Goal: Task Accomplishment & Management: Use online tool/utility

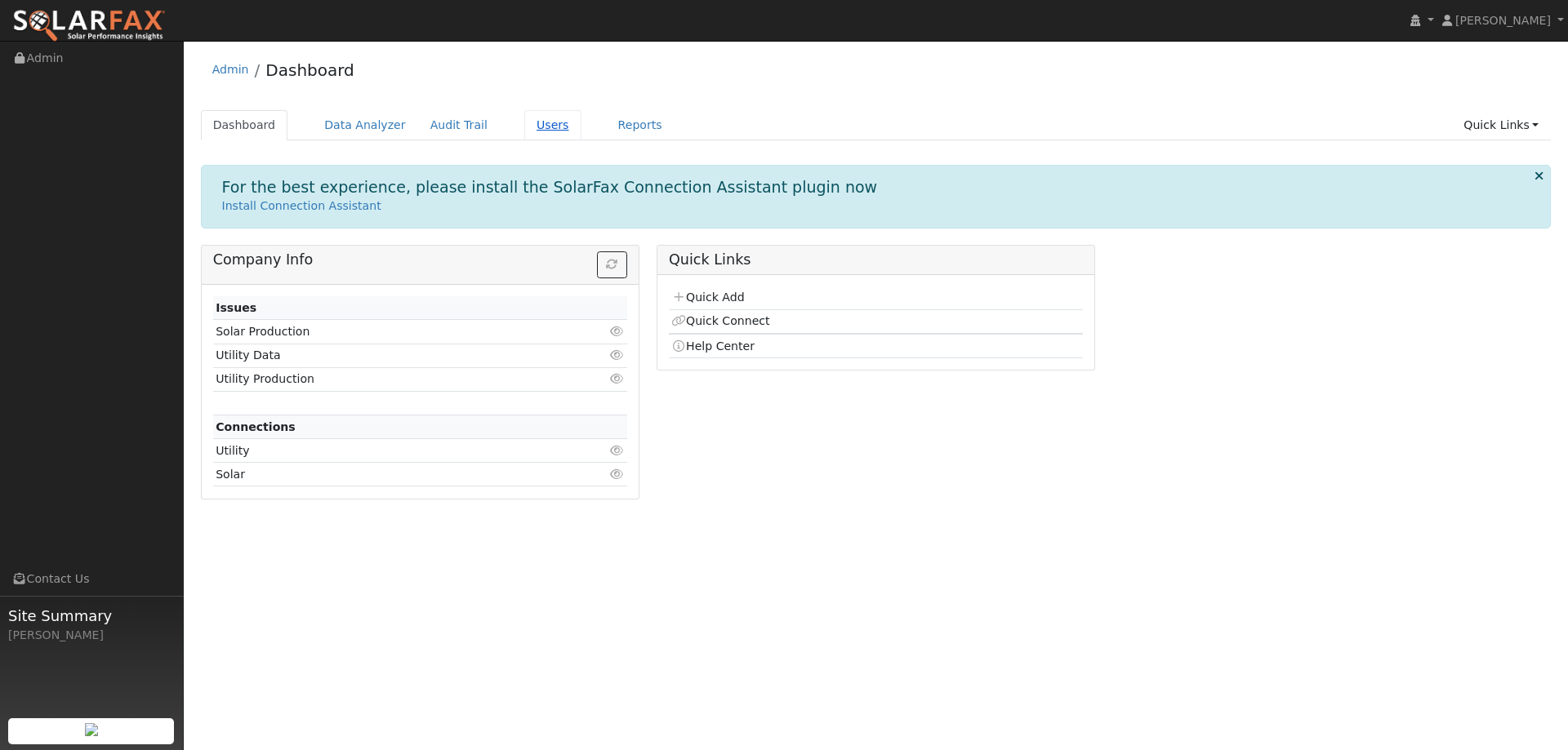
click at [524, 121] on link "Users" at bounding box center [552, 125] width 57 height 30
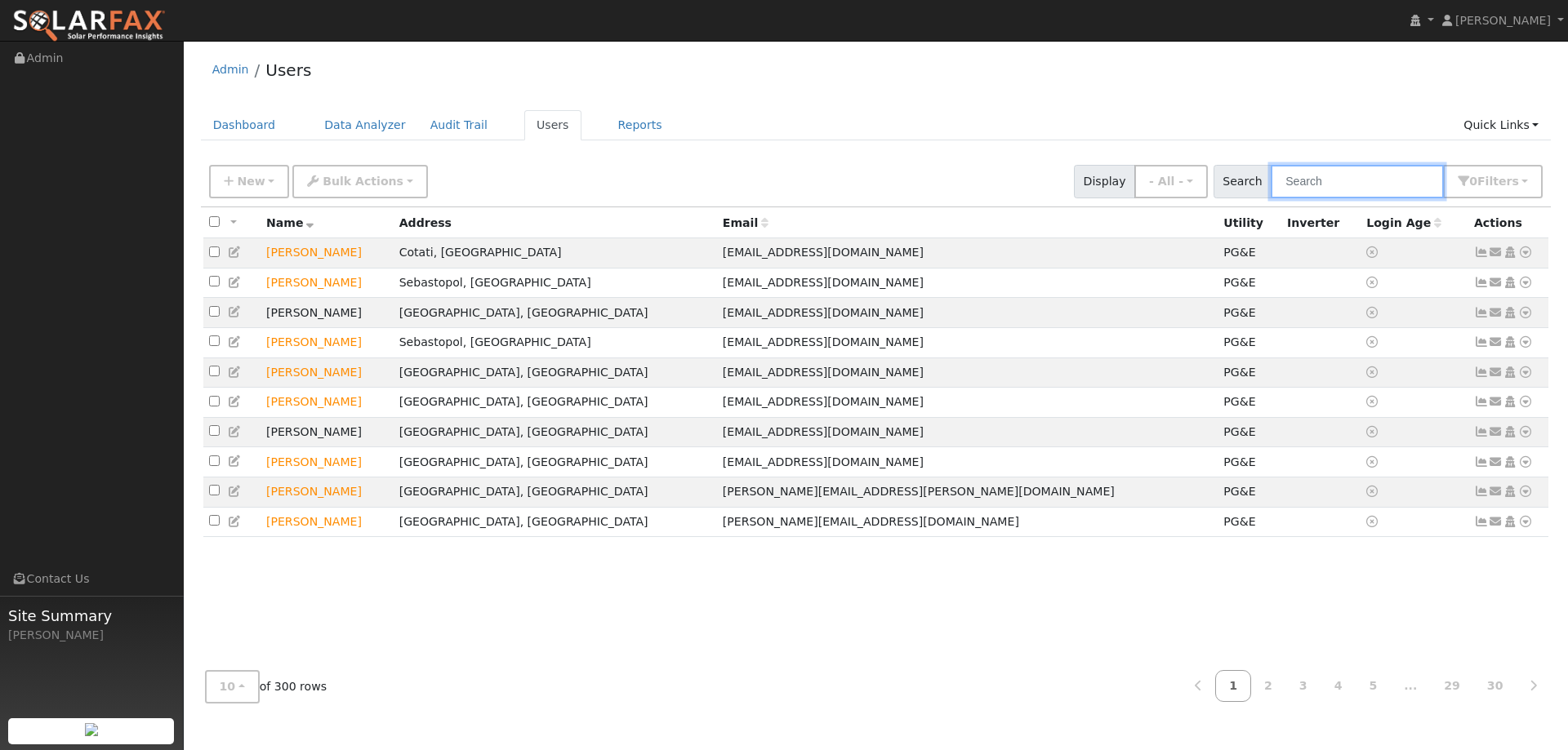
click at [1336, 186] on input "text" at bounding box center [1356, 181] width 173 height 33
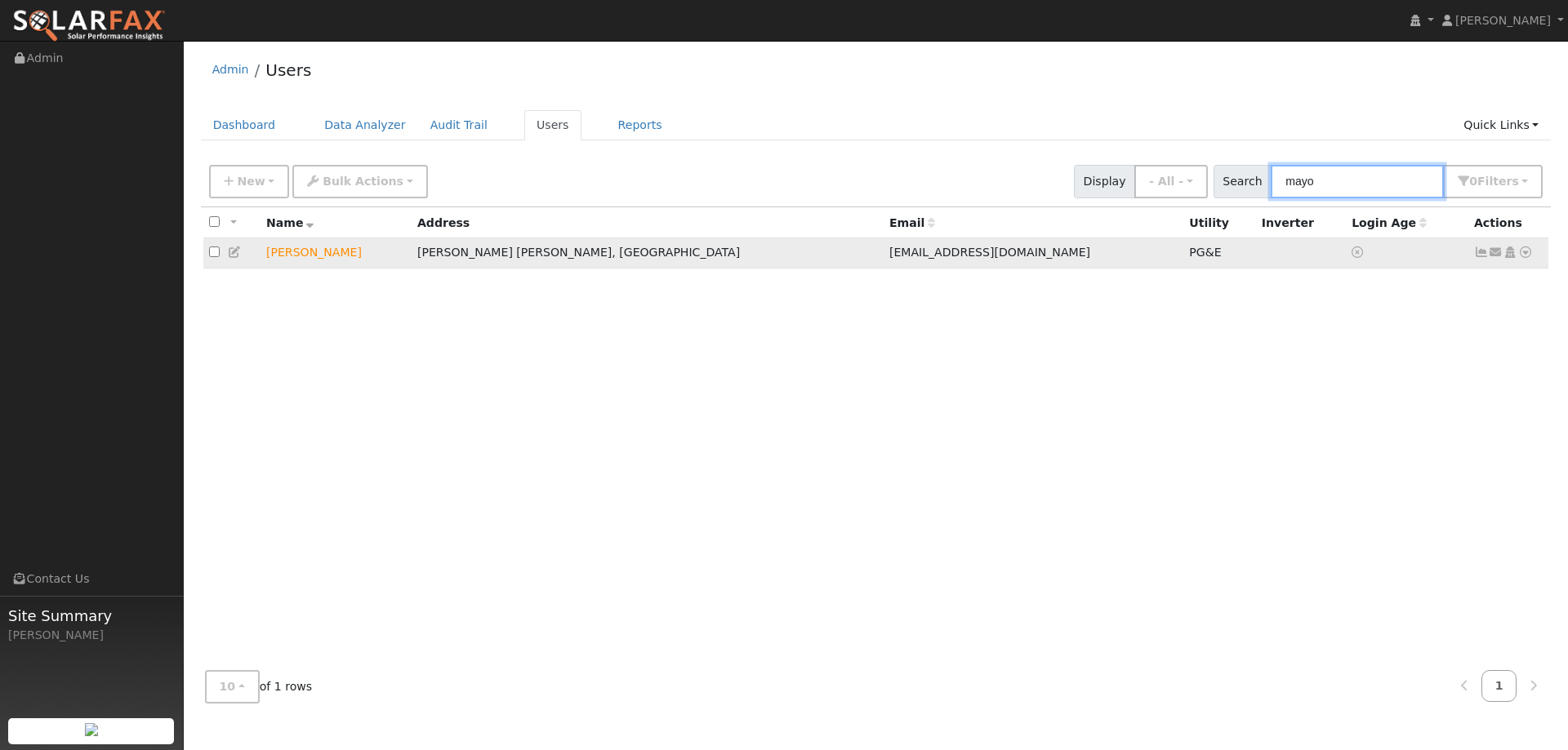
type input "mayo"
click at [297, 251] on td "[PERSON_NAME]" at bounding box center [336, 253] width 151 height 30
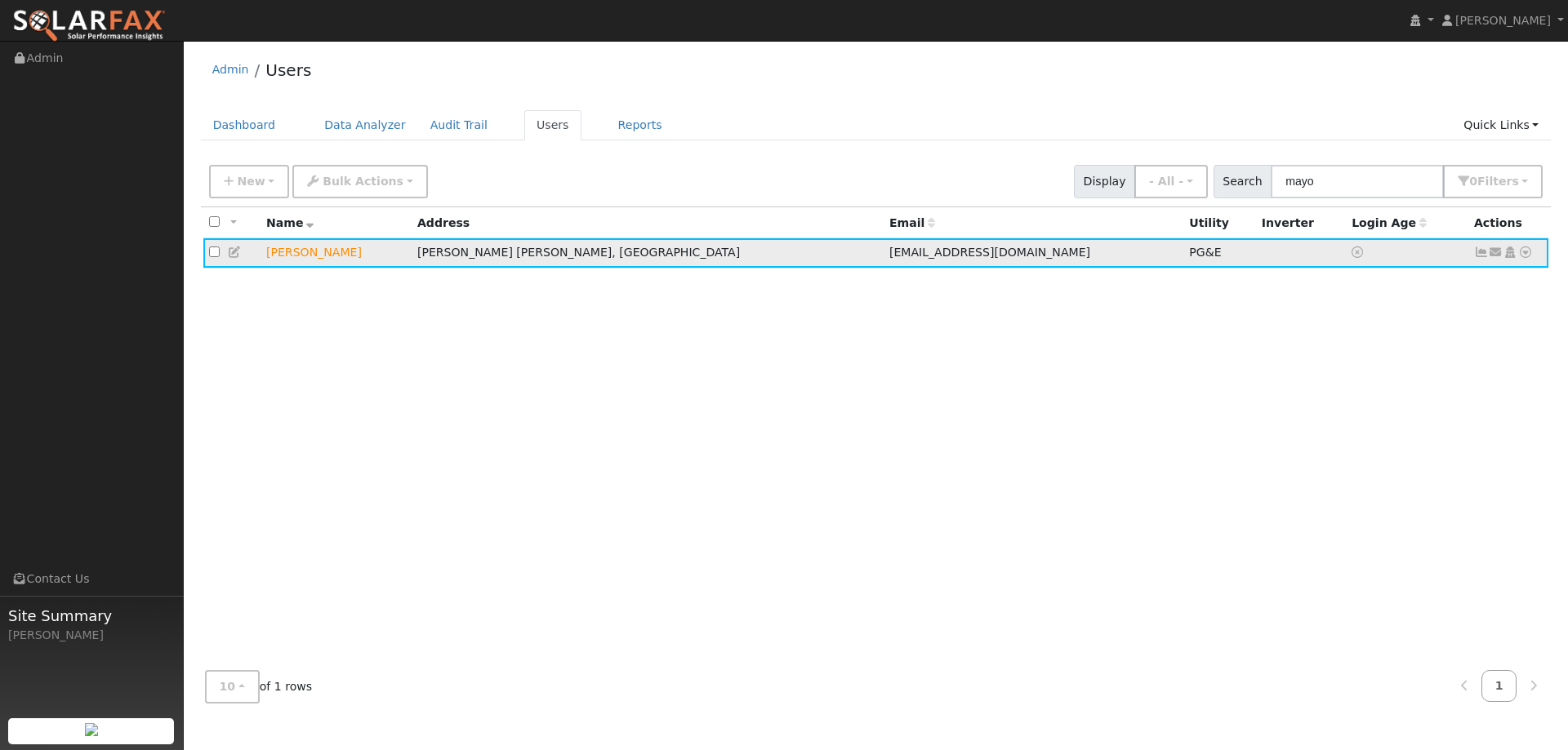
click at [1530, 253] on icon at bounding box center [1525, 253] width 15 height 12
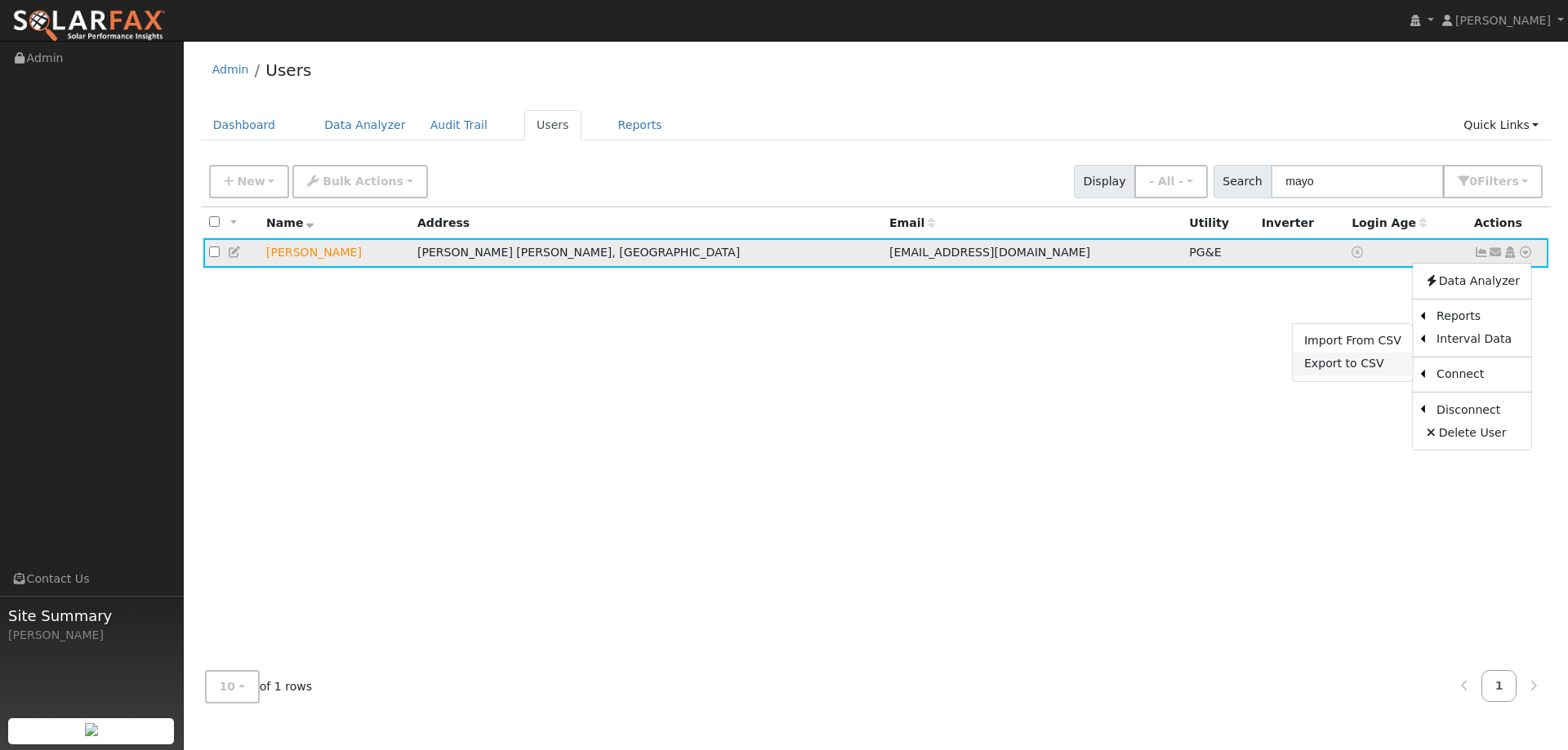
click at [1352, 371] on link "Export to CSV" at bounding box center [1353, 363] width 120 height 23
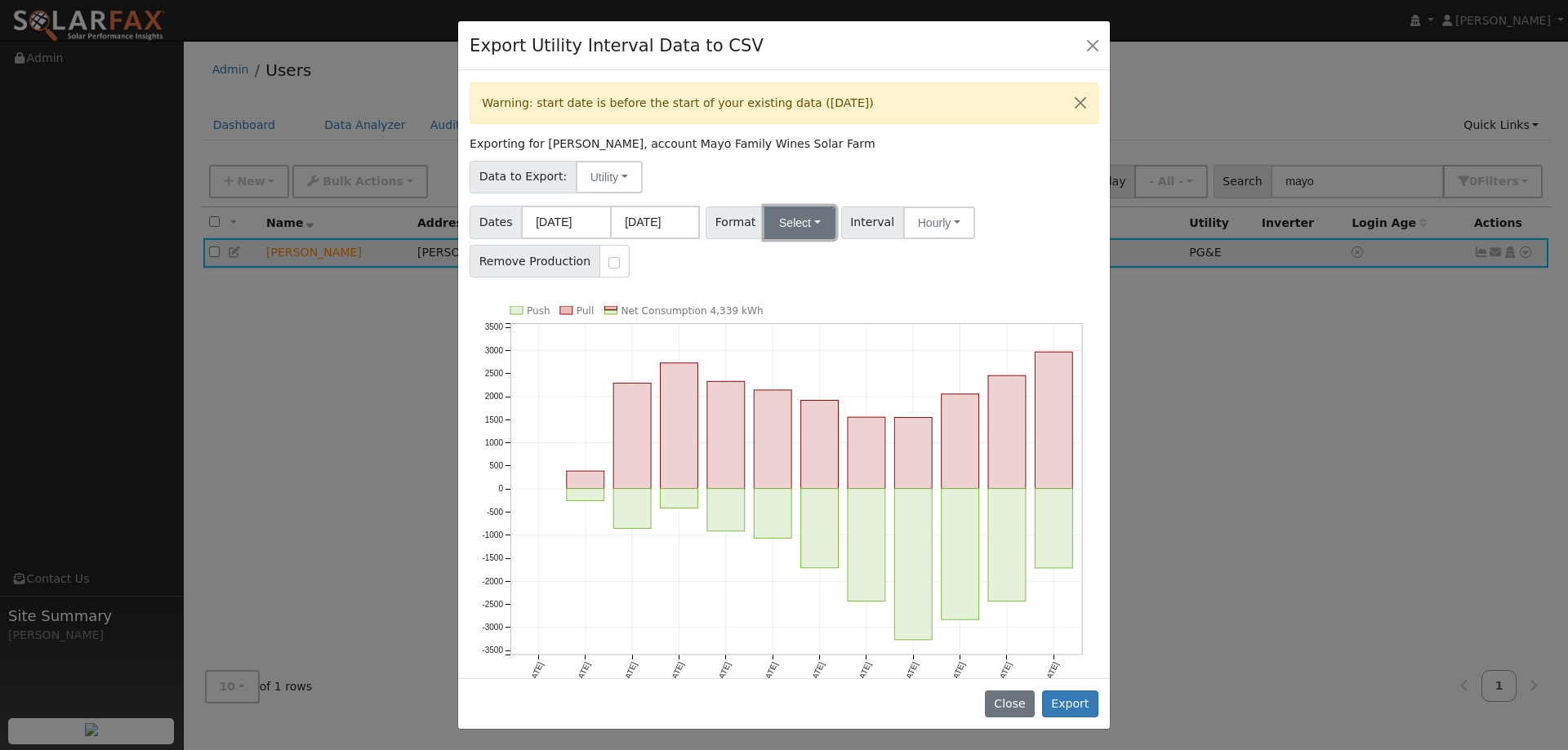
click at [777, 220] on button "Select" at bounding box center [799, 222] width 71 height 32
click at [781, 246] on ul "Generic PG&E SCE SDGE Aurora Energy Toolbase OpenSolar Solargraf" at bounding box center [818, 345] width 119 height 209
click at [781, 228] on button "Select" at bounding box center [799, 222] width 71 height 32
click at [784, 262] on link "Generic" at bounding box center [818, 258] width 117 height 23
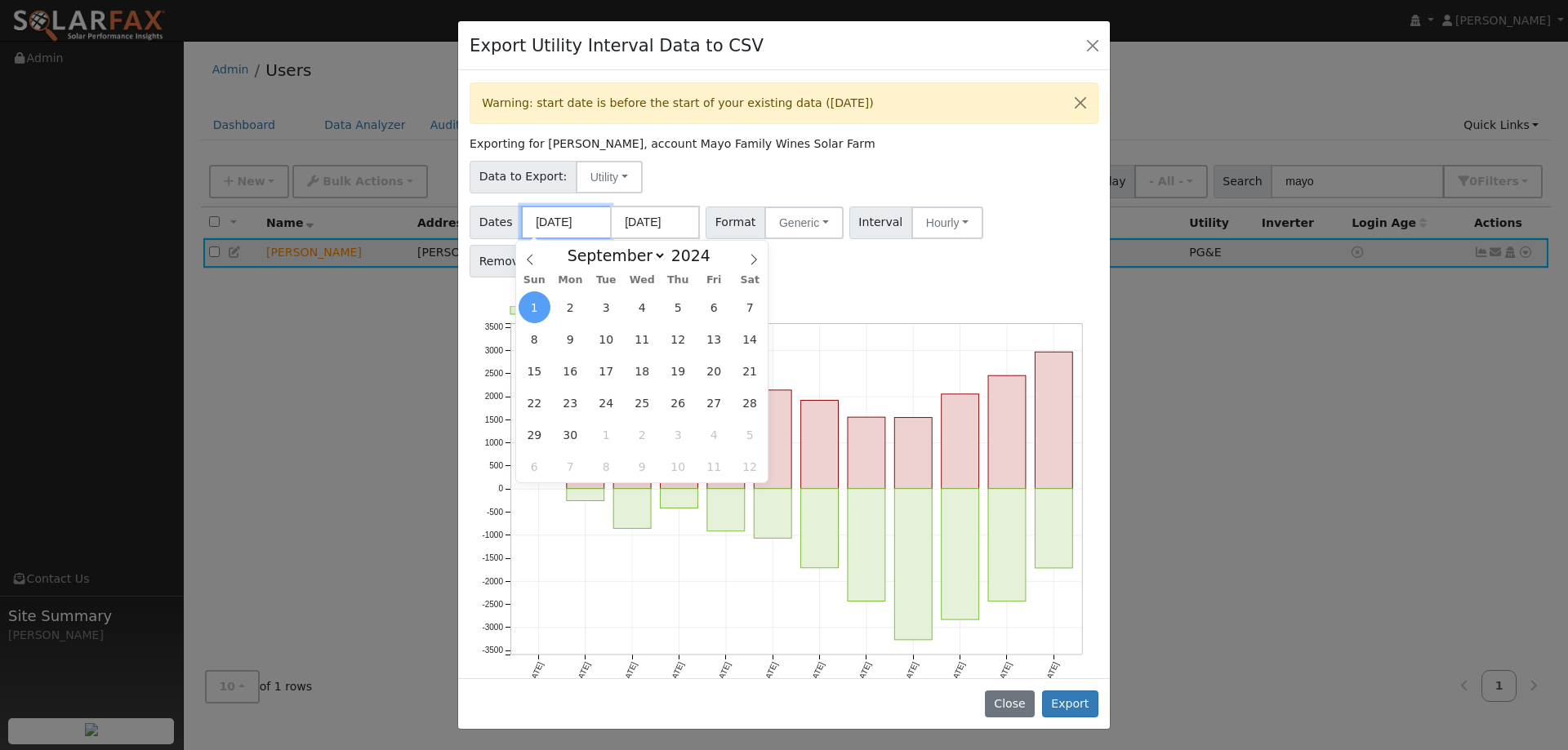
drag, startPoint x: 594, startPoint y: 218, endPoint x: 581, endPoint y: 218, distance: 13.0
click at [581, 218] on input "[DATE]" at bounding box center [566, 222] width 90 height 33
click at [714, 263] on span at bounding box center [720, 259] width 12 height 9
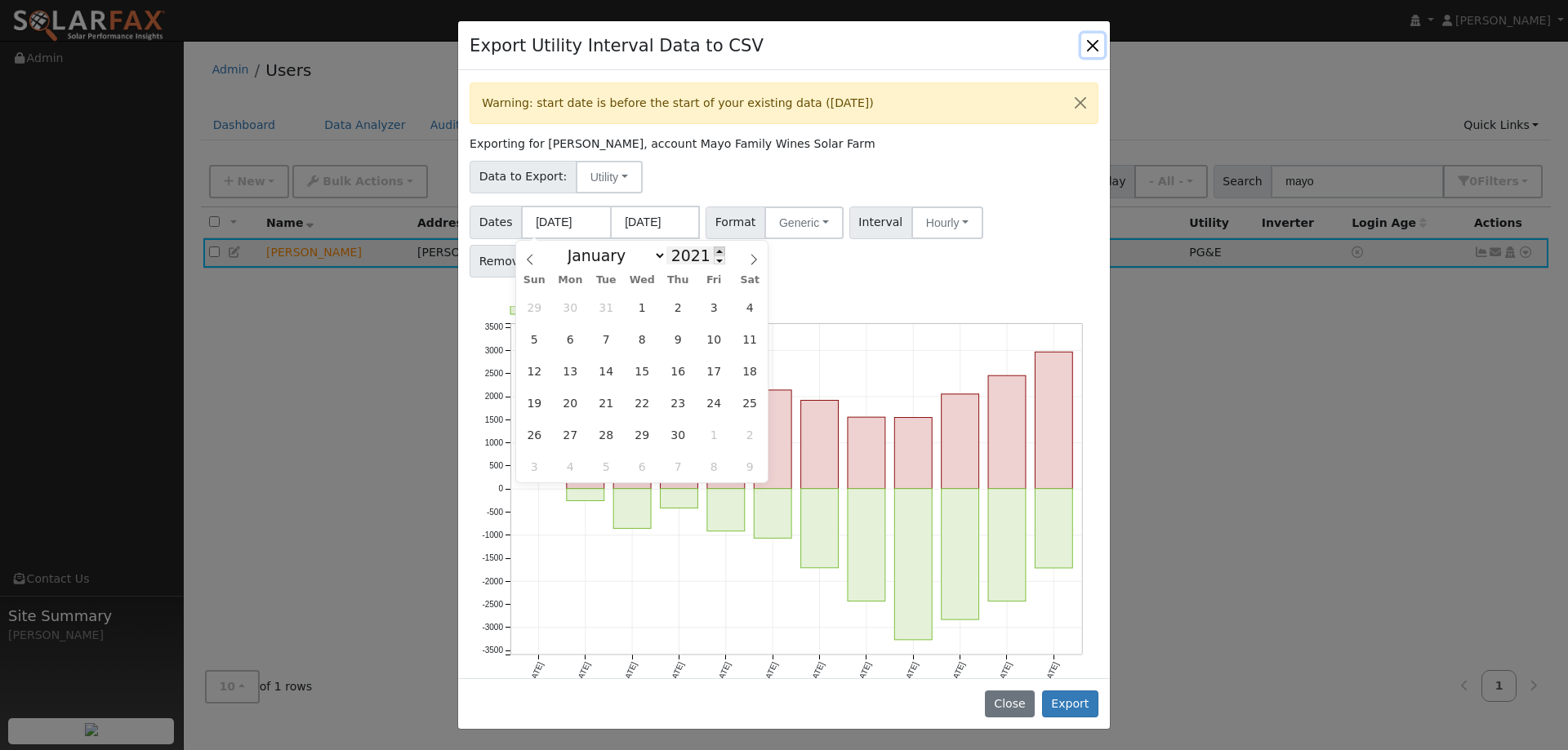
click at [714, 248] on span at bounding box center [720, 251] width 12 height 9
click at [714, 253] on span at bounding box center [720, 251] width 12 height 9
type input "2023"
click at [755, 262] on icon at bounding box center [754, 259] width 12 height 12
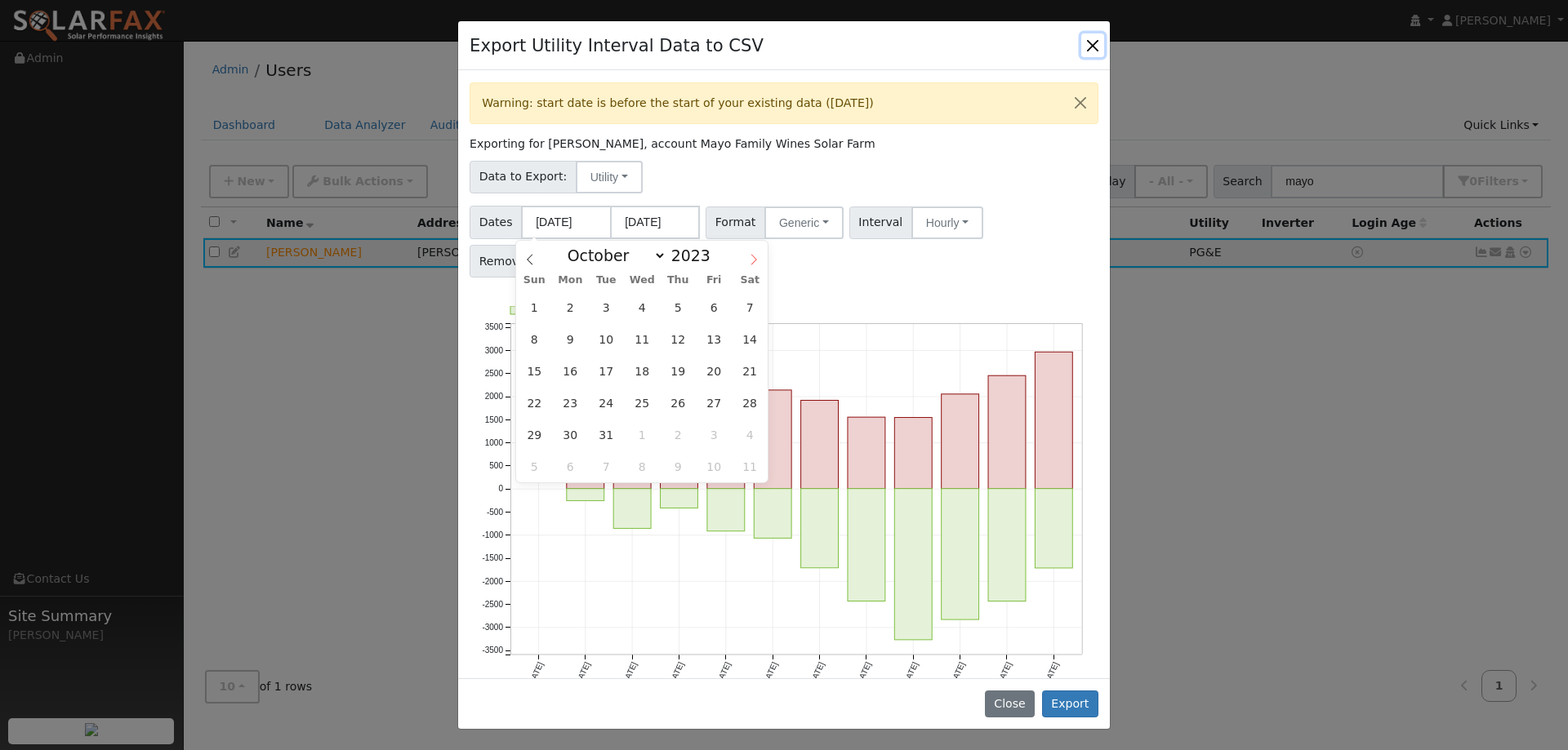
select select "10"
click at [645, 313] on span "1" at bounding box center [641, 307] width 32 height 32
type input "[DATE]"
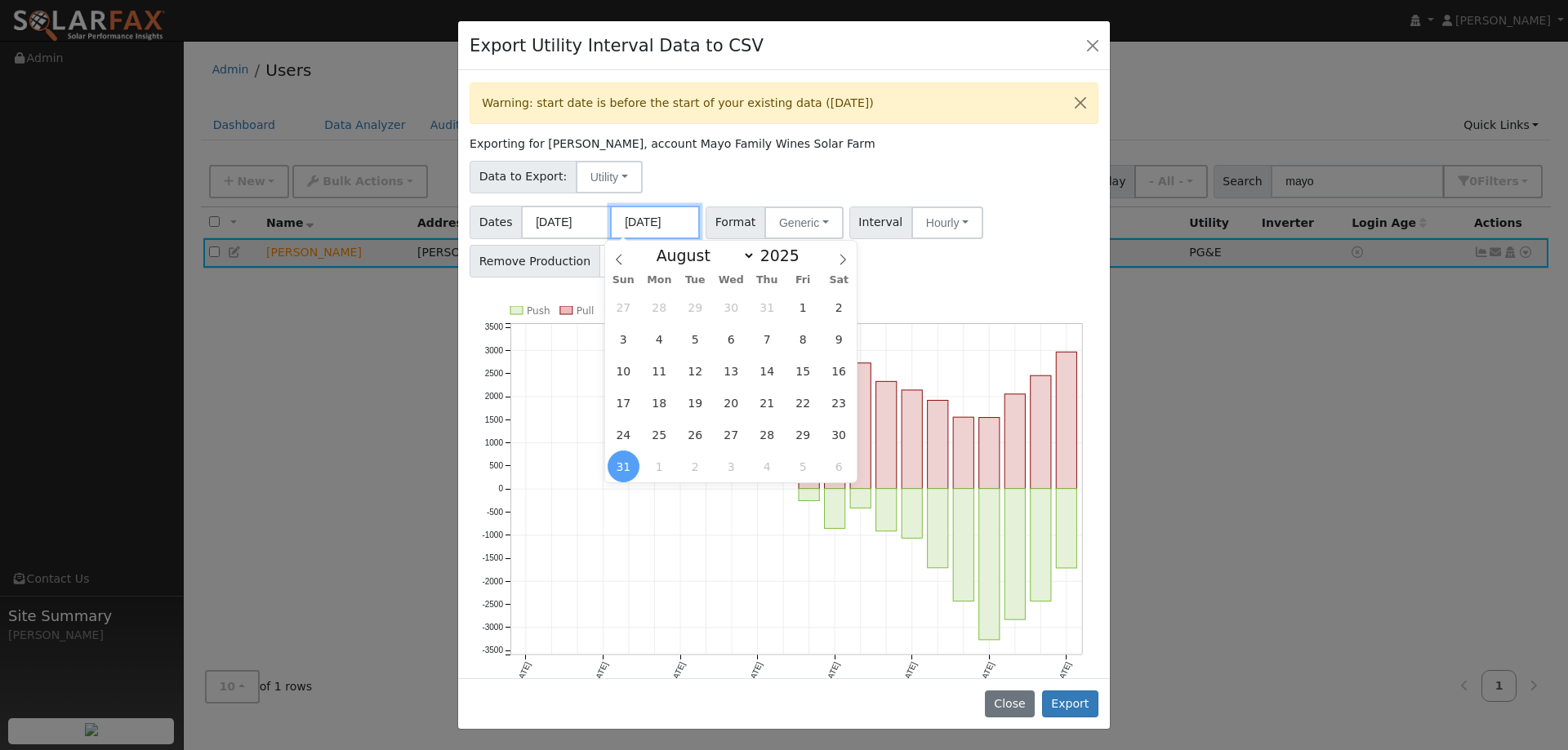
drag, startPoint x: 632, startPoint y: 223, endPoint x: 621, endPoint y: 223, distance: 11.0
click at [621, 223] on input "[DATE]" at bounding box center [655, 222] width 90 height 33
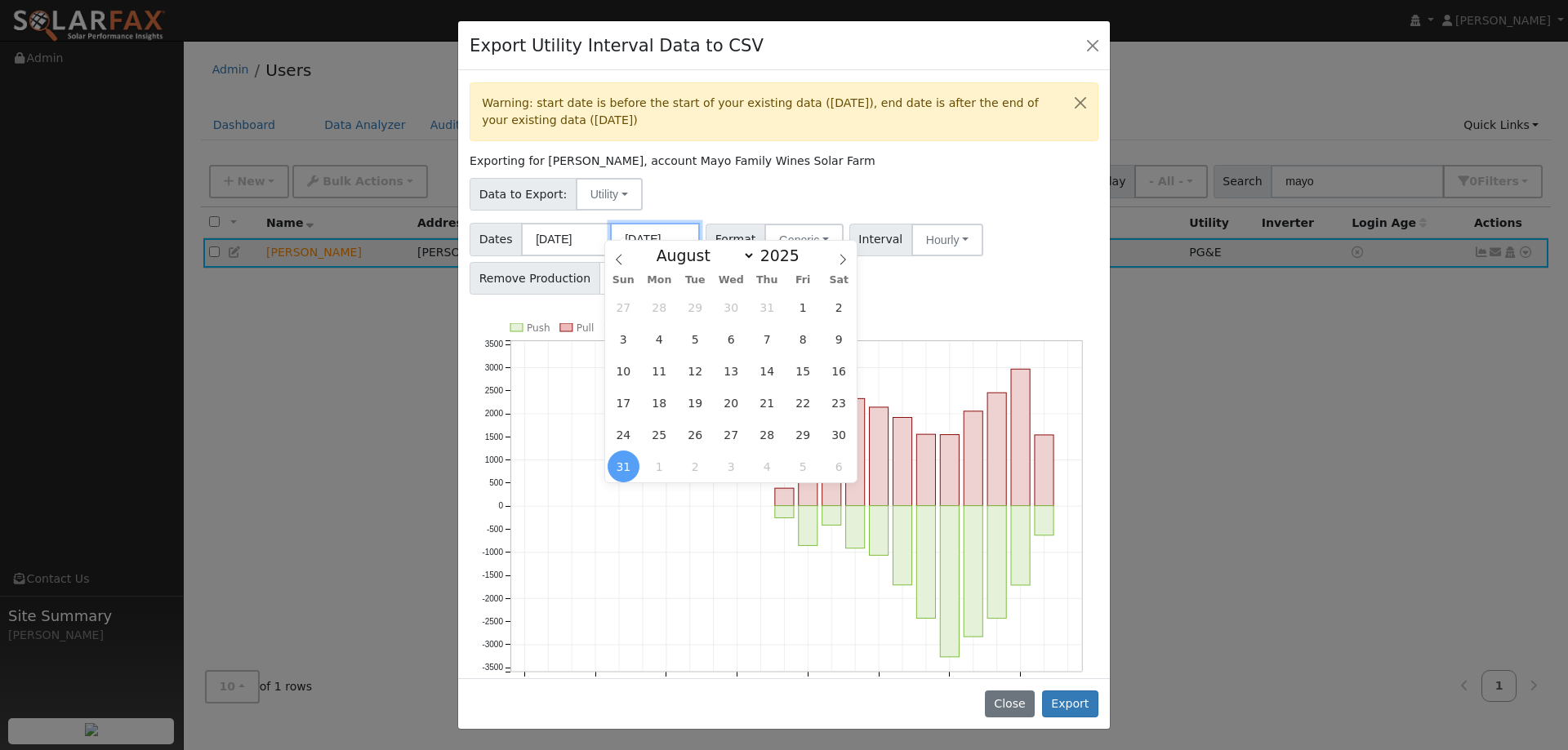
drag, startPoint x: 682, startPoint y: 237, endPoint x: 671, endPoint y: 237, distance: 11.0
click at [671, 237] on input "[DATE]" at bounding box center [655, 240] width 90 height 33
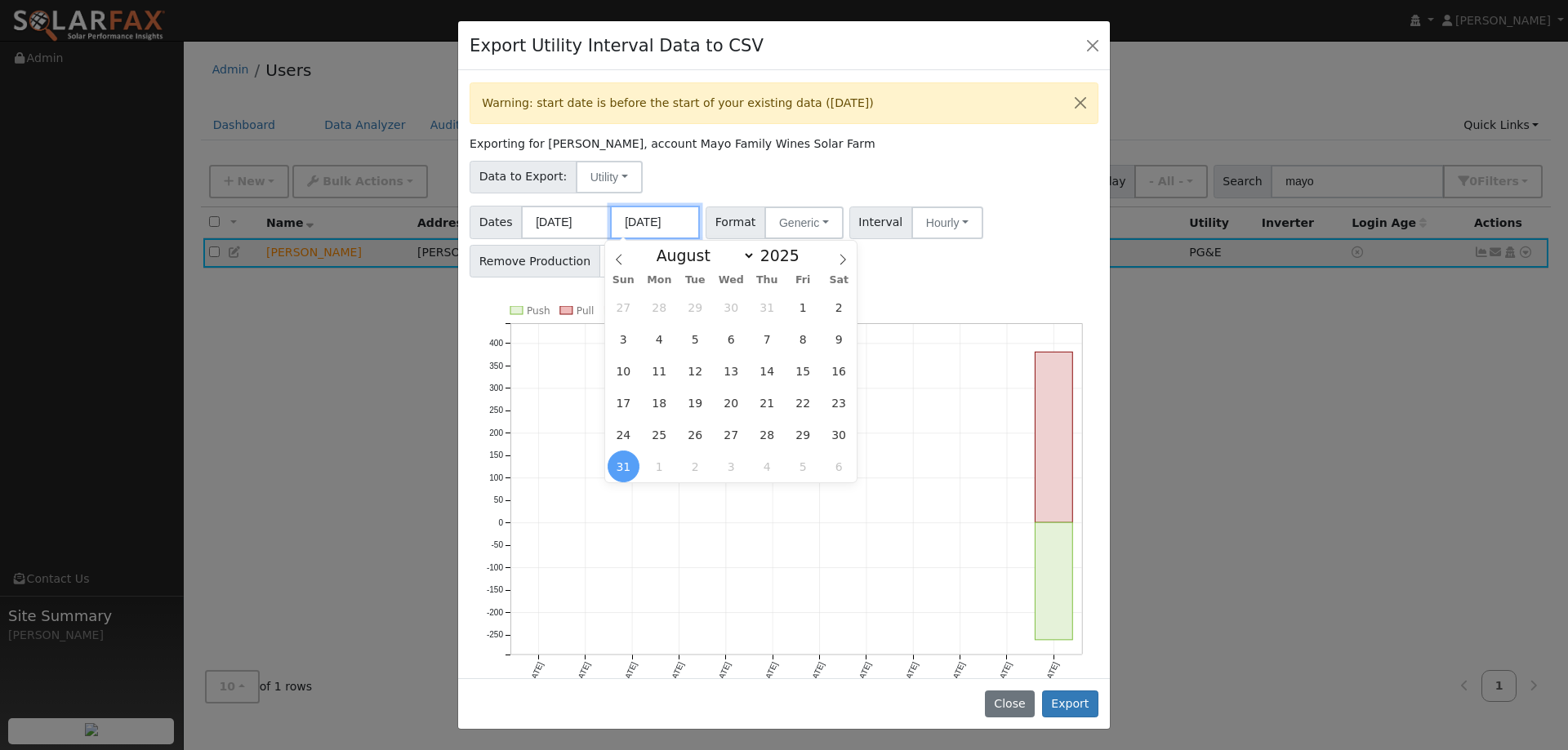
type input "[DATE]"
